Goal: Find specific page/section: Find specific page/section

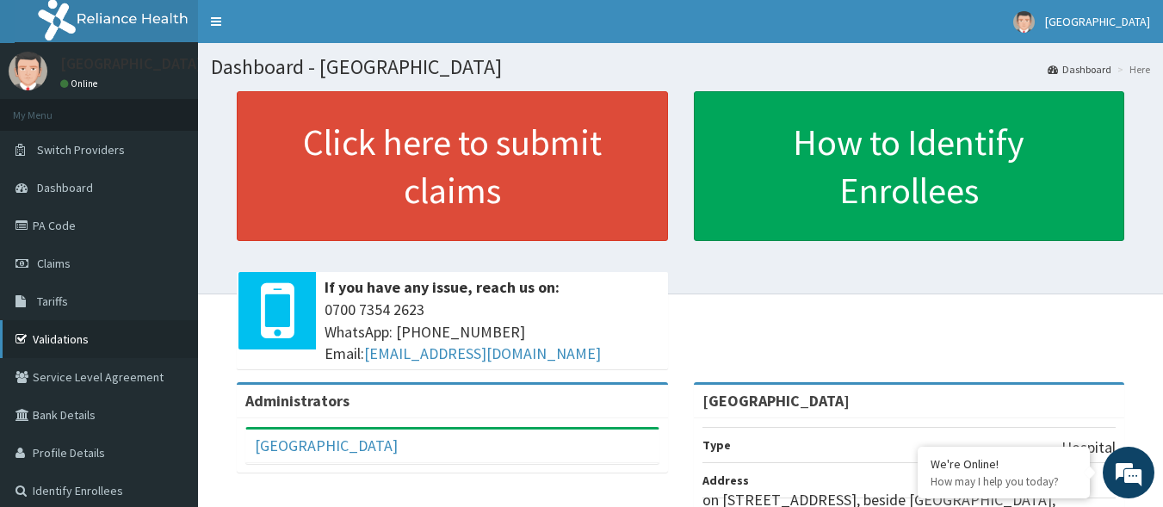
click at [56, 330] on link "Validations" at bounding box center [99, 339] width 198 height 38
